Goal: Task Accomplishment & Management: Use online tool/utility

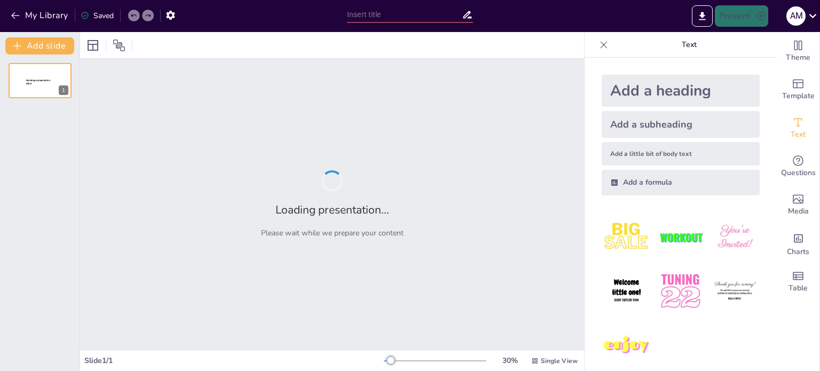
type input "New Sendsteps"
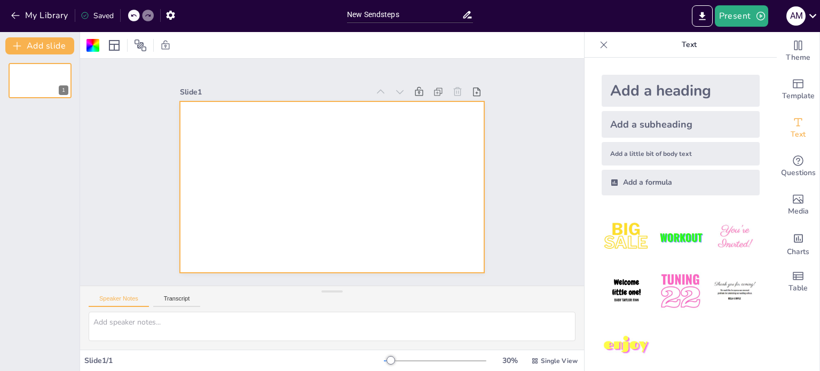
click at [247, 127] on div at bounding box center [318, 178] width 280 height 348
click at [247, 127] on div at bounding box center [317, 170] width 202 height 321
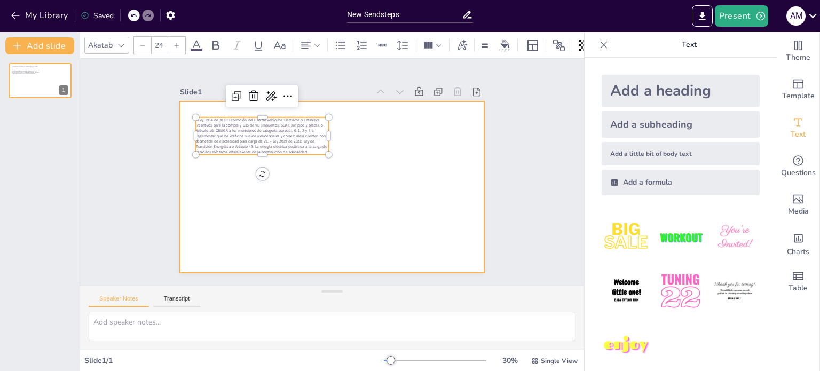
click at [329, 169] on div at bounding box center [322, 185] width 347 height 318
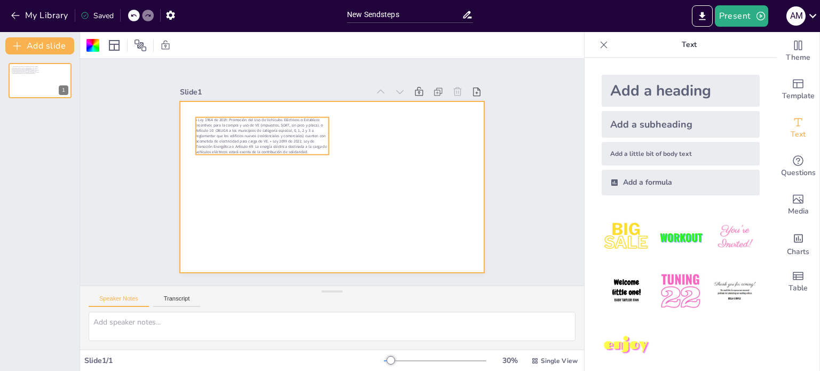
click at [301, 178] on span "• Ley 1964 de 2019: Promoción del Uso de Vehículos Eléctricos o Establece incen…" at bounding box center [295, 243] width 37 height 131
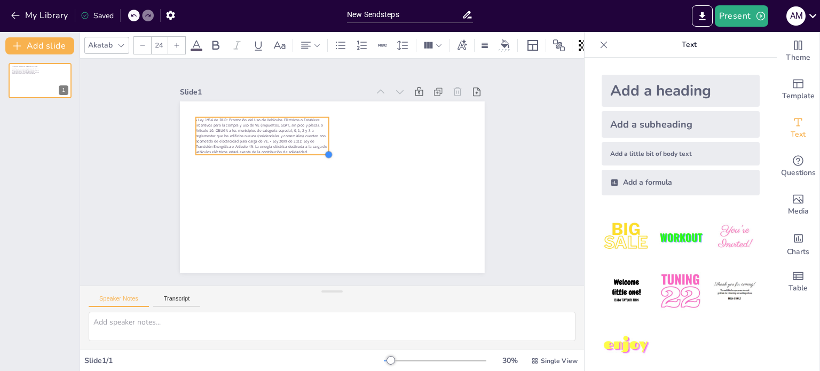
click at [330, 152] on div at bounding box center [335, 154] width 11 height 11
click at [167, 322] on textarea at bounding box center [332, 326] width 487 height 29
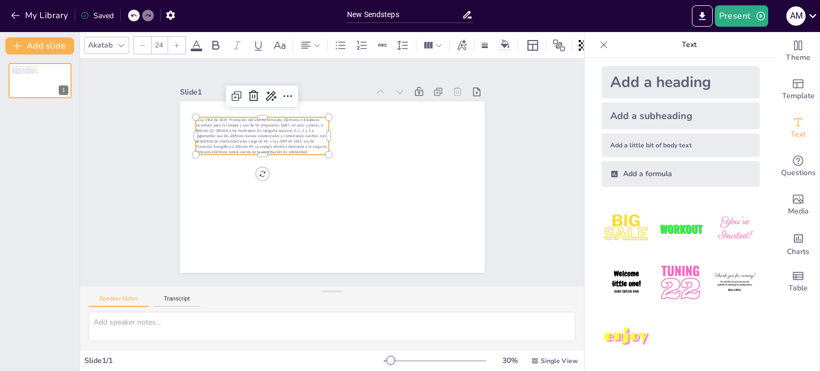
scroll to position [11, 0]
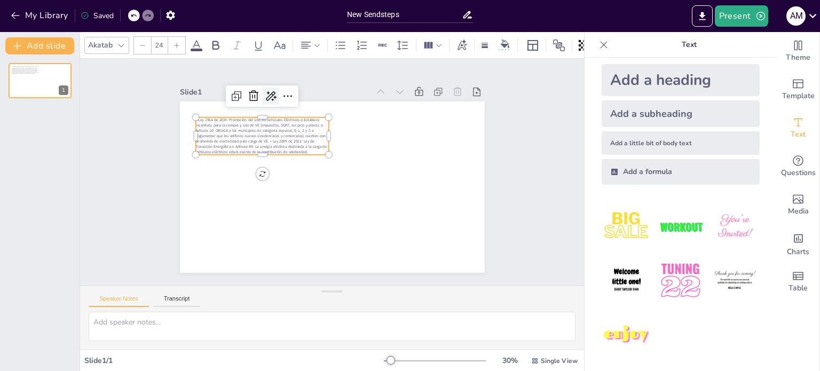
click at [288, 255] on icon at bounding box center [297, 264] width 18 height 18
click at [375, 93] on icon at bounding box center [383, 100] width 17 height 17
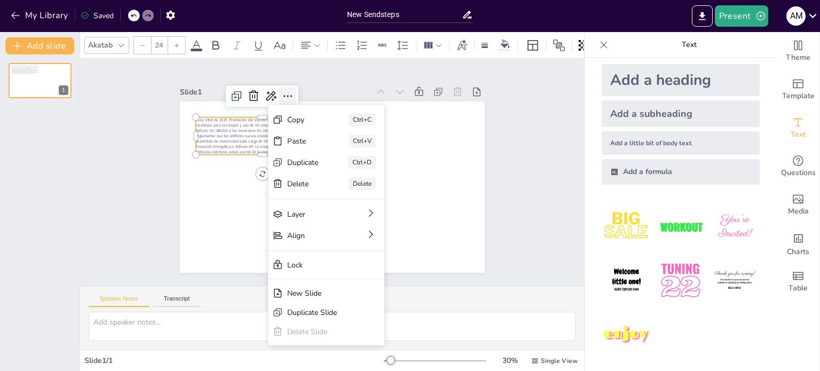
click at [268, 217] on icon at bounding box center [261, 224] width 14 height 14
click at [71, 133] on div "• Ley 1964 de 2019: Promoción del Uso de Vehículos Eléctricos o Establece incen…" at bounding box center [40, 212] width 80 height 317
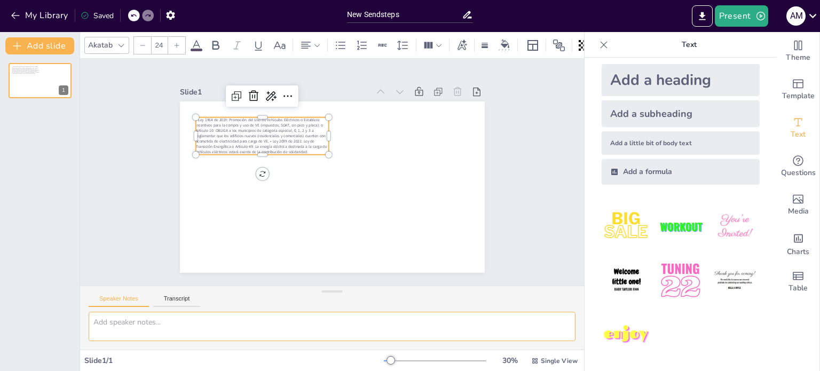
click at [174, 326] on textarea at bounding box center [332, 326] width 487 height 29
paste textarea "• Ley 1964 de 2019: Promoción del Uso de Vehículos Eléctricos o Establece incen…"
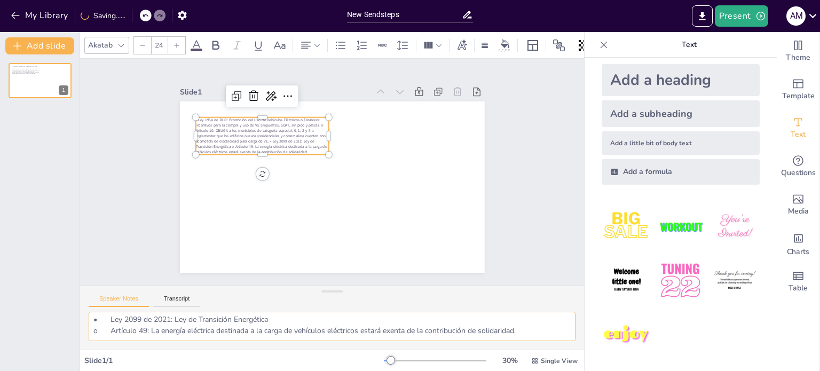
type textarea "• Ley 1964 de 2019: Promoción del Uso de Vehículos Eléctricos o Establece incen…"
click at [662, 72] on div "Add a heading" at bounding box center [681, 80] width 158 height 32
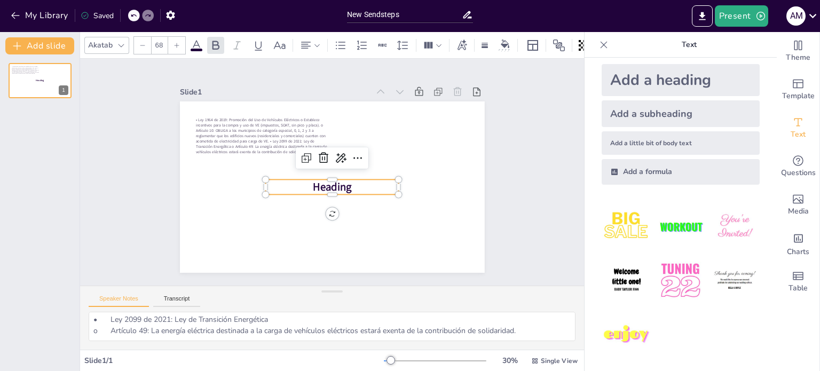
click at [665, 226] on img at bounding box center [680, 227] width 50 height 50
type input "162.7"
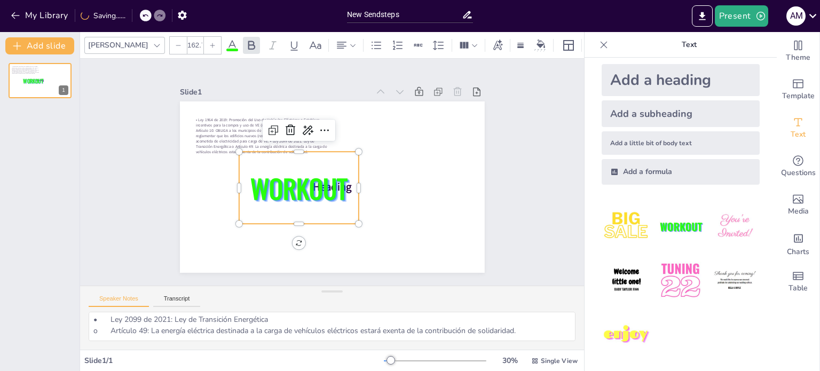
click at [670, 273] on img at bounding box center [680, 281] width 50 height 50
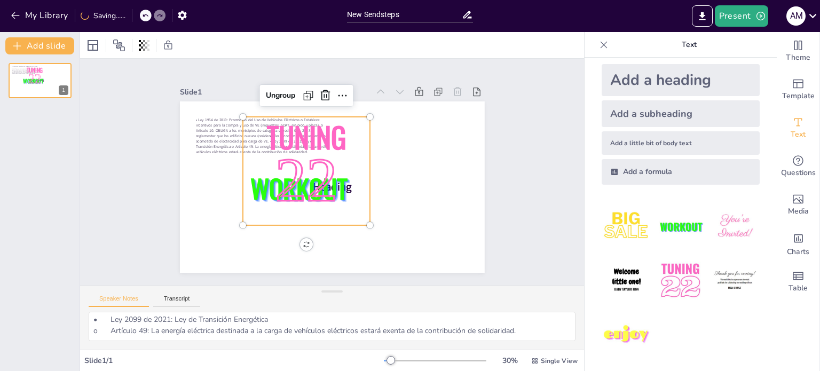
click at [614, 289] on img at bounding box center [627, 281] width 50 height 50
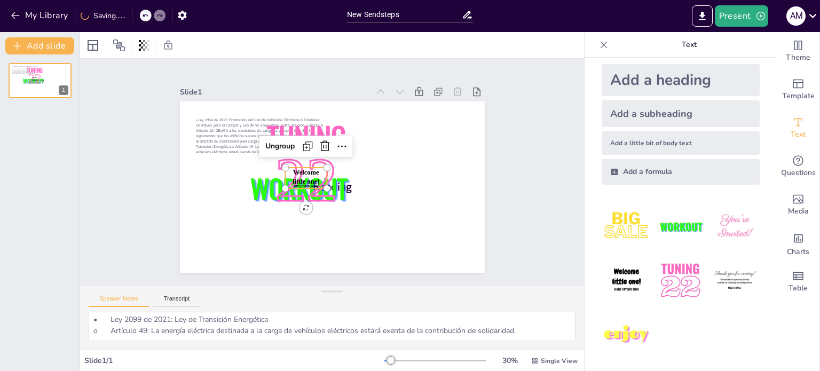
click at [720, 279] on img at bounding box center [735, 281] width 50 height 50
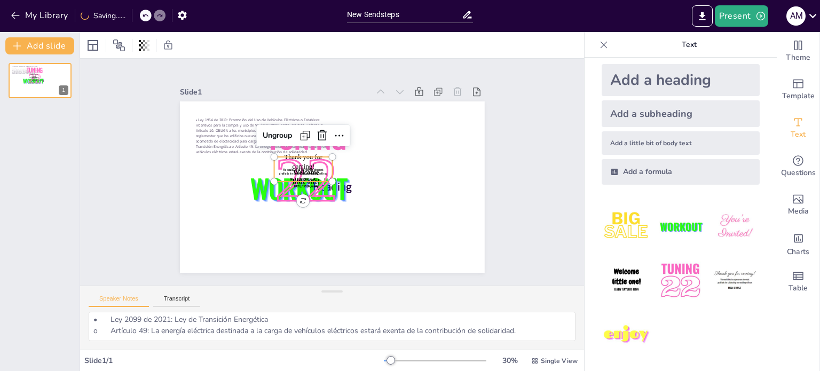
click at [728, 221] on img at bounding box center [735, 227] width 50 height 50
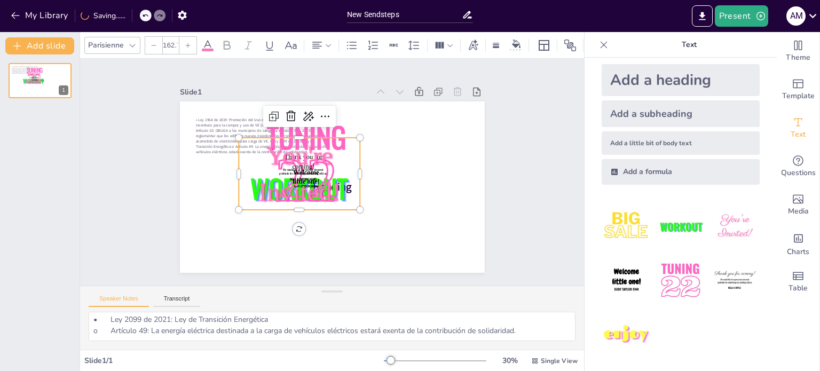
click at [619, 332] on img at bounding box center [627, 335] width 50 height 50
type input "162.7"
